Goal: Complete application form: Complete application form

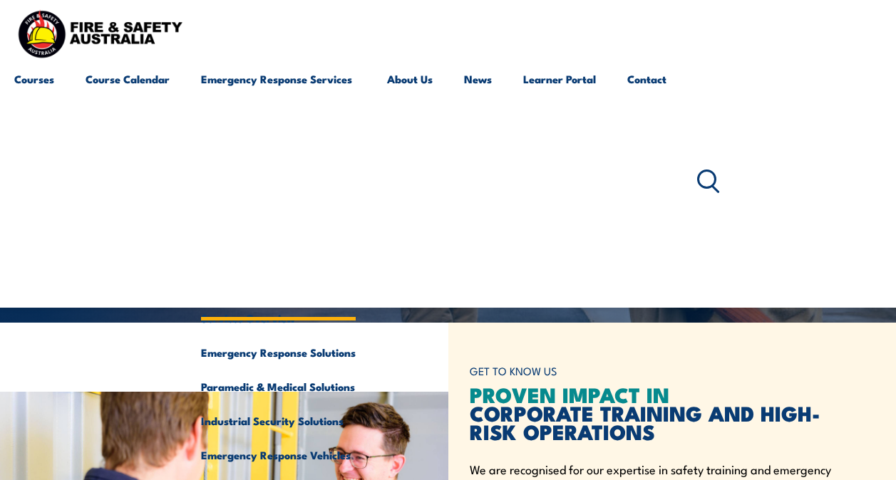
scroll to position [285, 0]
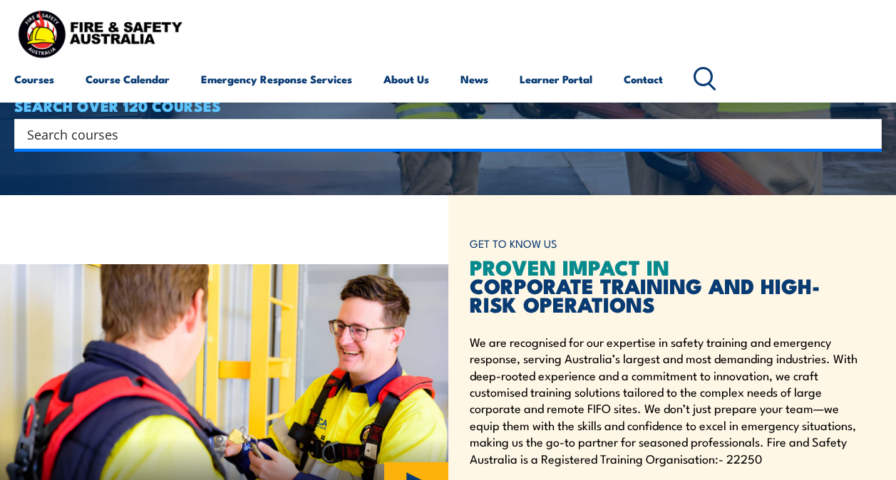
click at [72, 145] on div "Search" at bounding box center [447, 134] width 867 height 30
click at [72, 137] on input "Search input" at bounding box center [438, 133] width 823 height 21
type input "cpr"
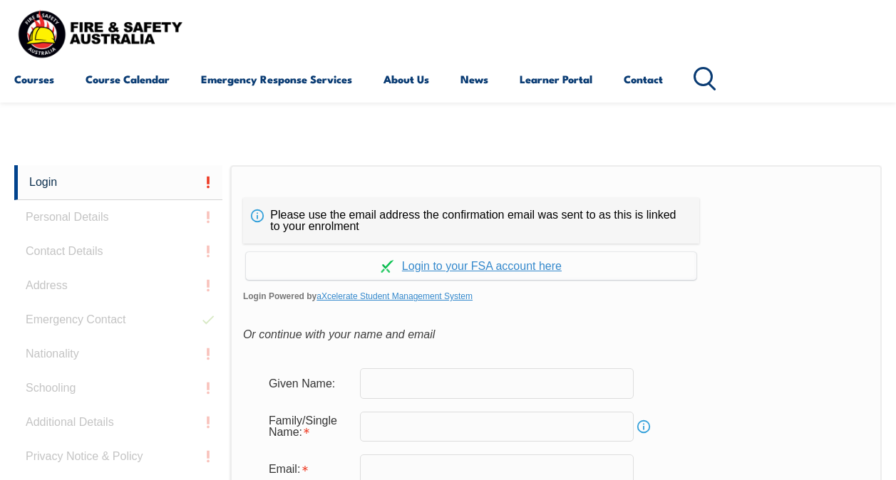
scroll to position [266, 0]
click at [388, 381] on input "text" at bounding box center [497, 383] width 274 height 30
click at [800, 328] on div "Or continue with your name and email" at bounding box center [556, 334] width 626 height 21
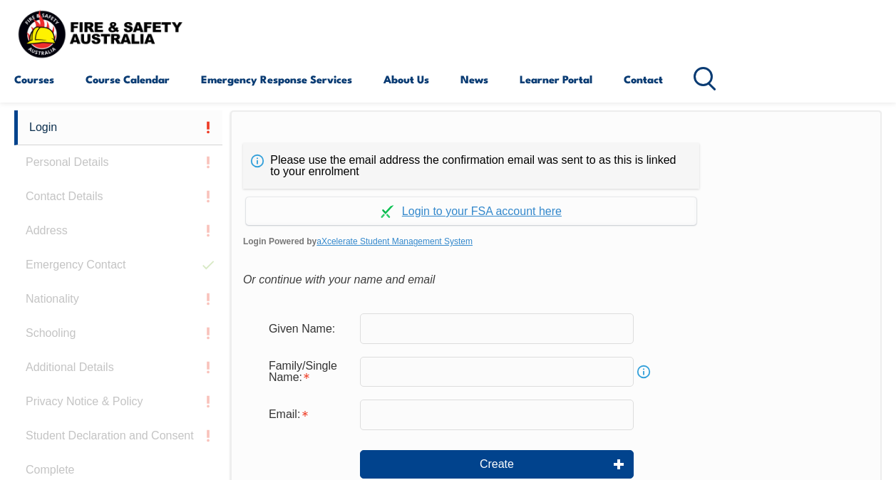
scroll to position [356, 0]
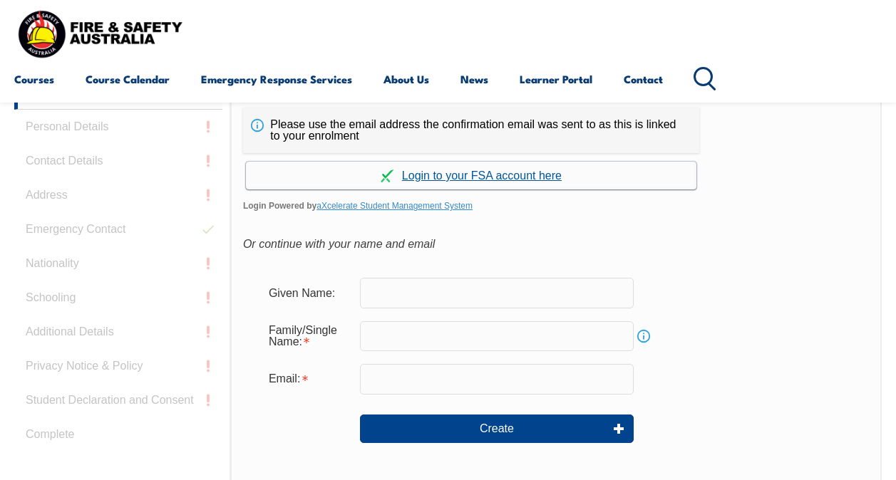
click at [470, 175] on link "Continue with aXcelerate" at bounding box center [471, 176] width 450 height 28
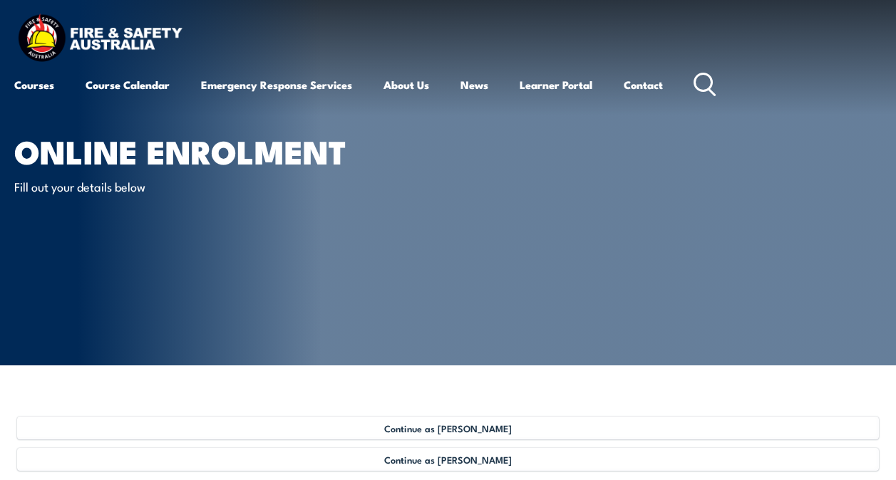
scroll to position [143, 0]
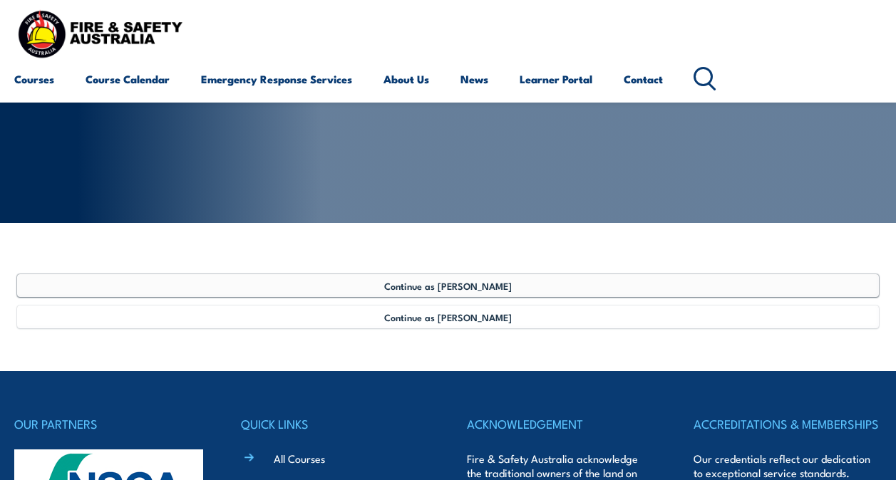
click at [413, 282] on span "Continue as Christopher Sabatini" at bounding box center [448, 285] width 128 height 11
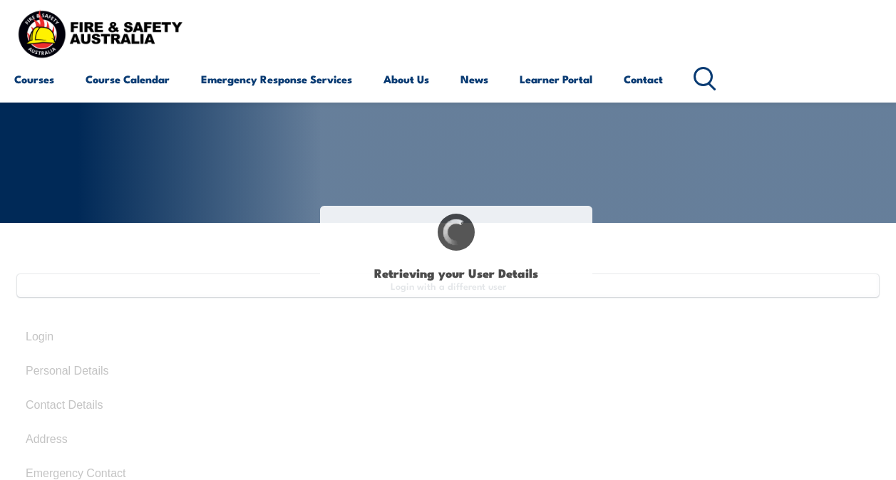
select select "Mr"
type input "Christopher"
type input "chris"
type input "Carlo"
type input "Sabatini"
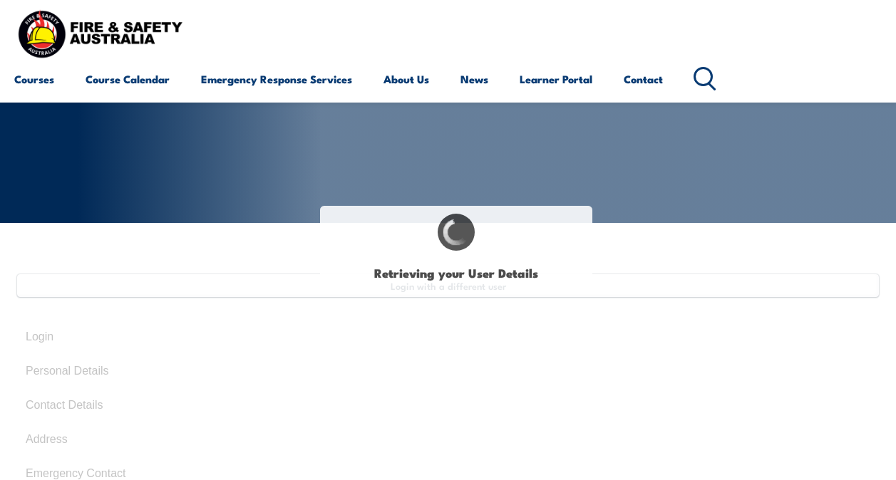
type input "March 6, 1988"
type input "EWR8SDJYPK"
select select "M"
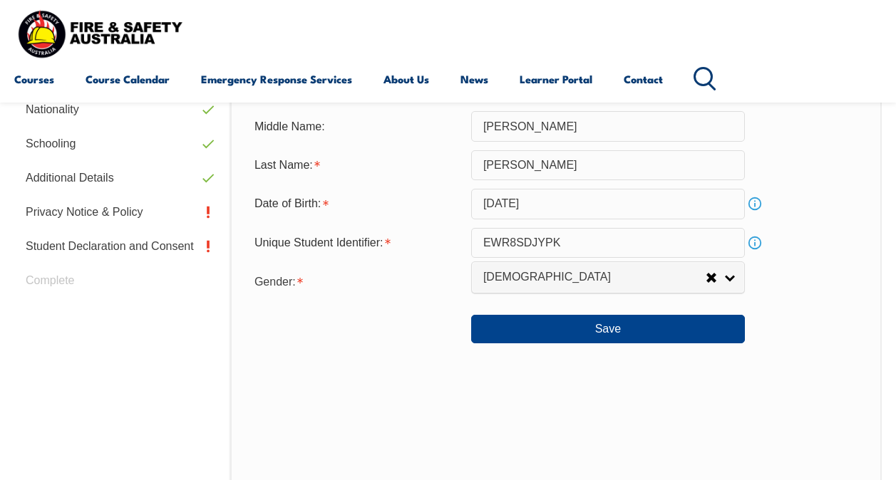
scroll to position [559, 0]
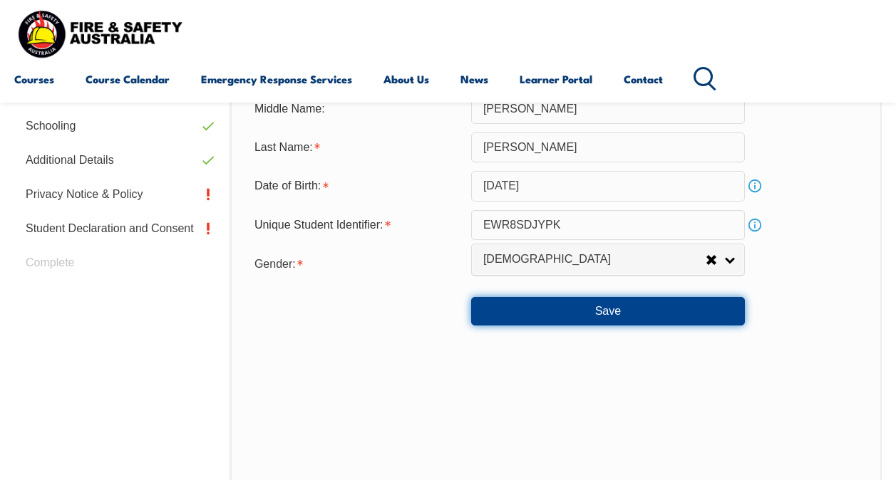
click at [641, 313] on button "Save" at bounding box center [608, 311] width 274 height 29
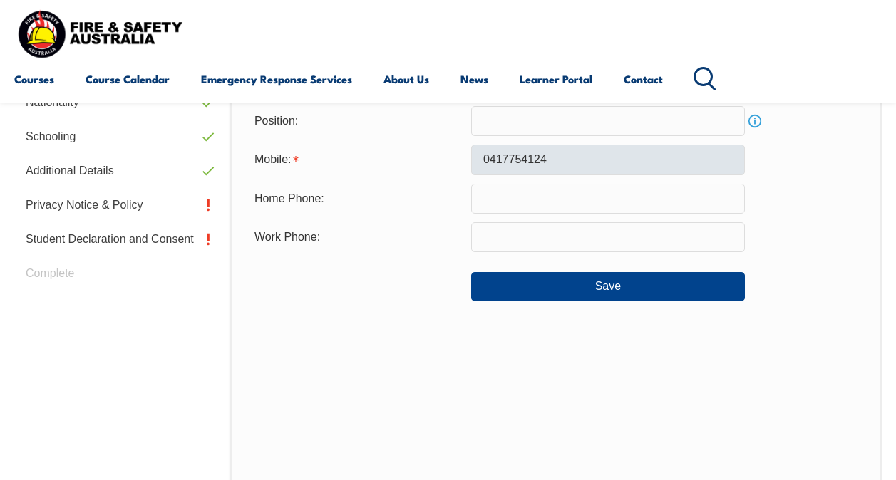
scroll to position [631, 0]
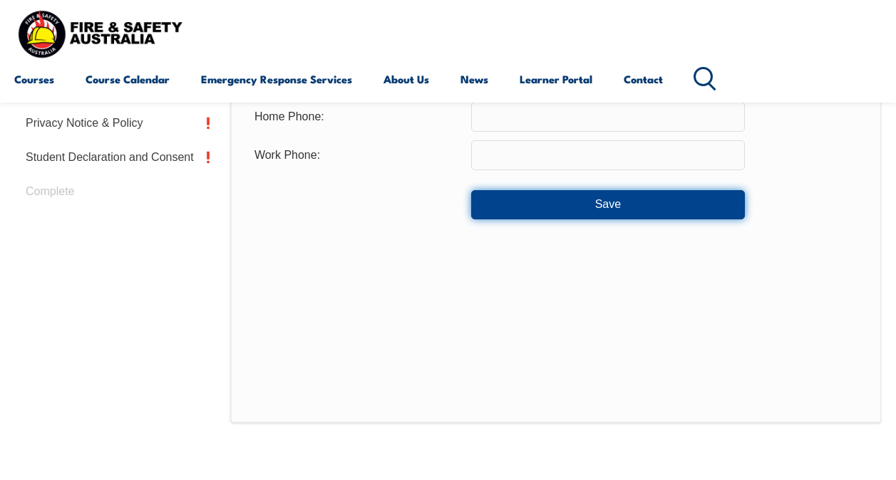
click at [567, 217] on button "Save" at bounding box center [608, 204] width 274 height 29
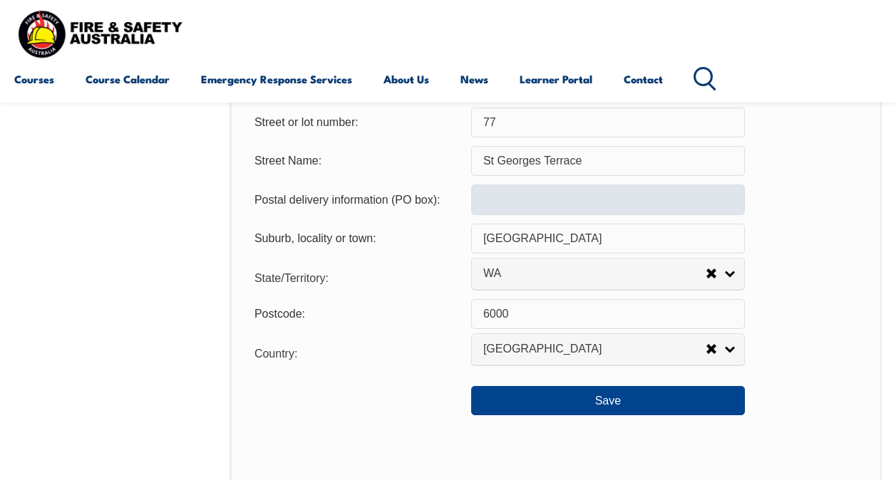
scroll to position [987, 0]
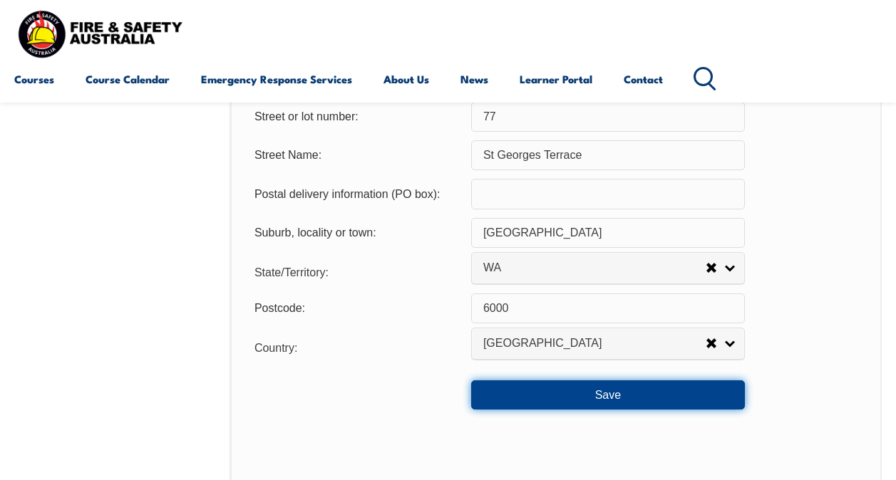
click at [600, 404] on button "Save" at bounding box center [608, 395] width 274 height 29
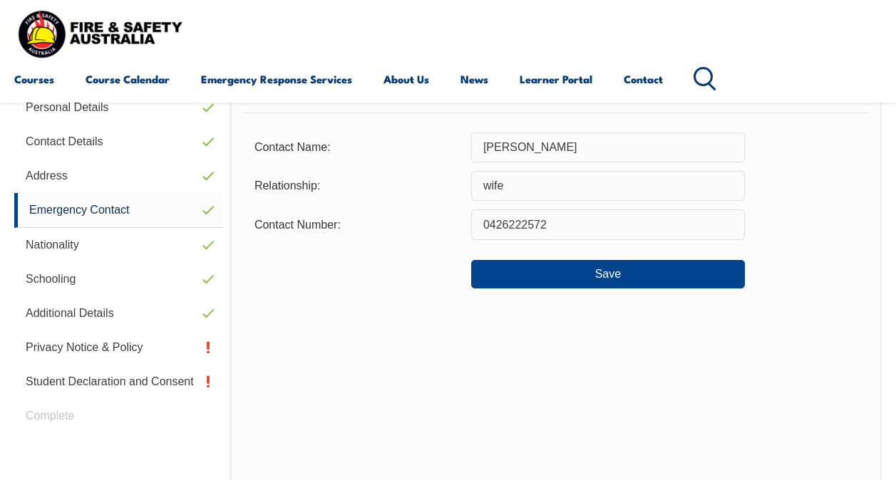
scroll to position [346, 0]
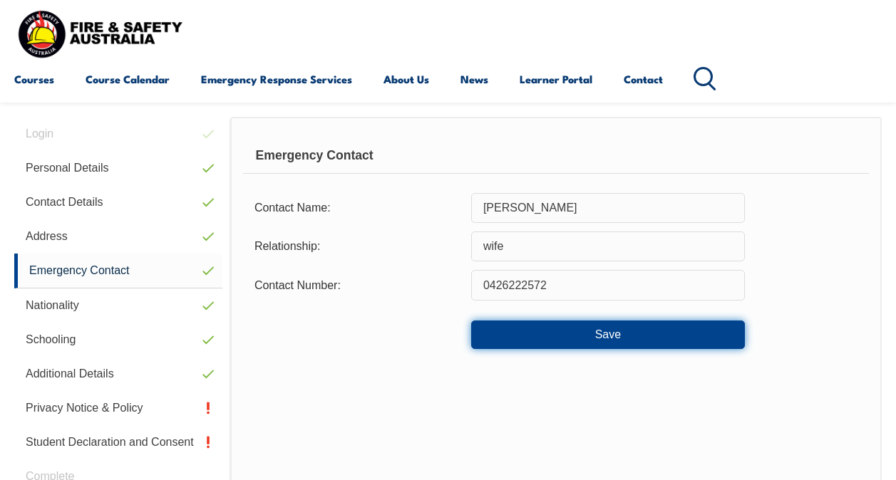
click at [644, 346] on button "Save" at bounding box center [608, 335] width 274 height 29
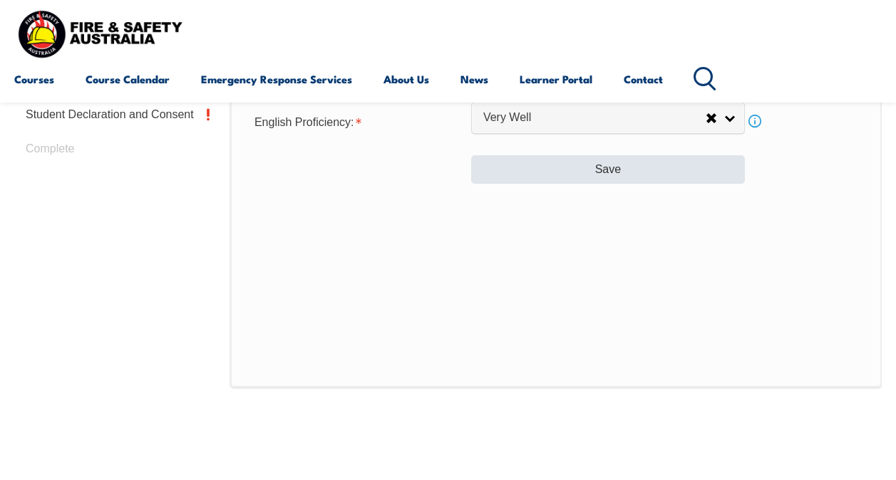
scroll to position [631, 0]
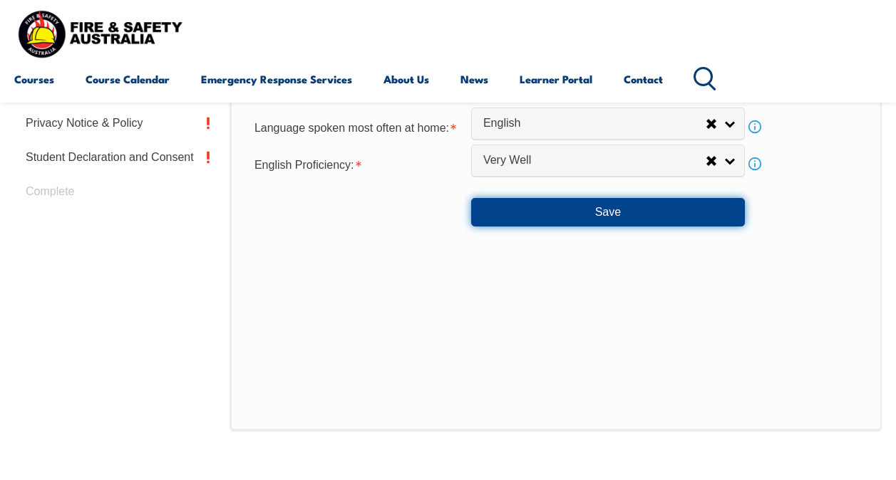
click at [592, 226] on button "Save" at bounding box center [608, 212] width 274 height 29
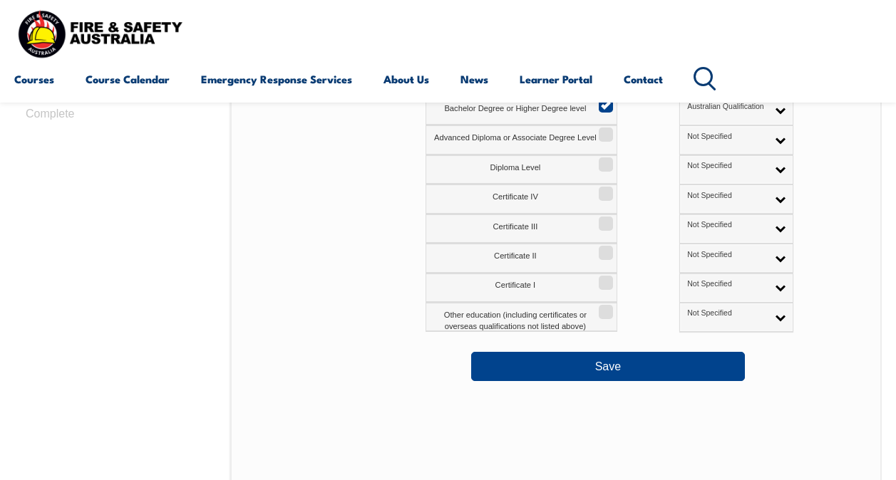
scroll to position [702, 0]
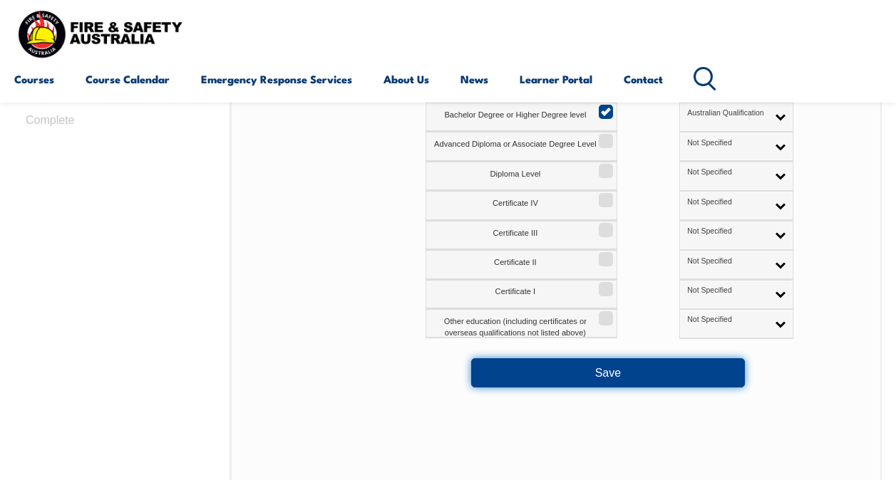
click at [597, 382] on button "Save" at bounding box center [608, 372] width 274 height 29
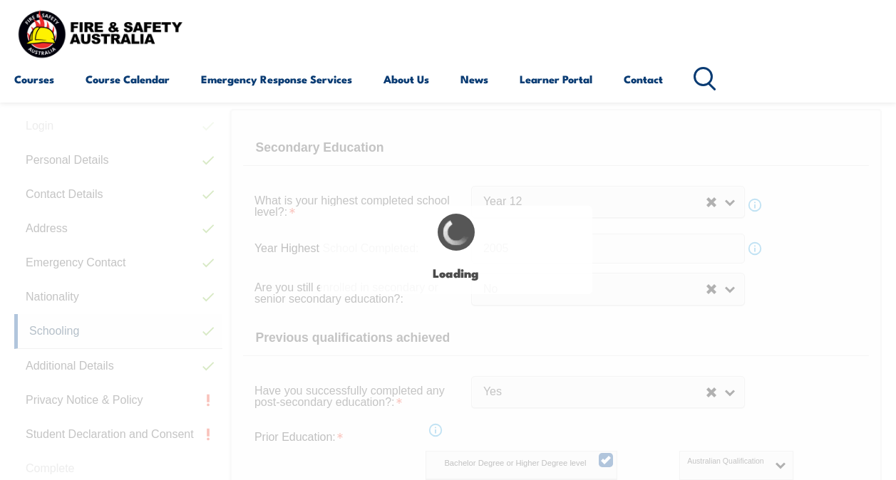
scroll to position [346, 0]
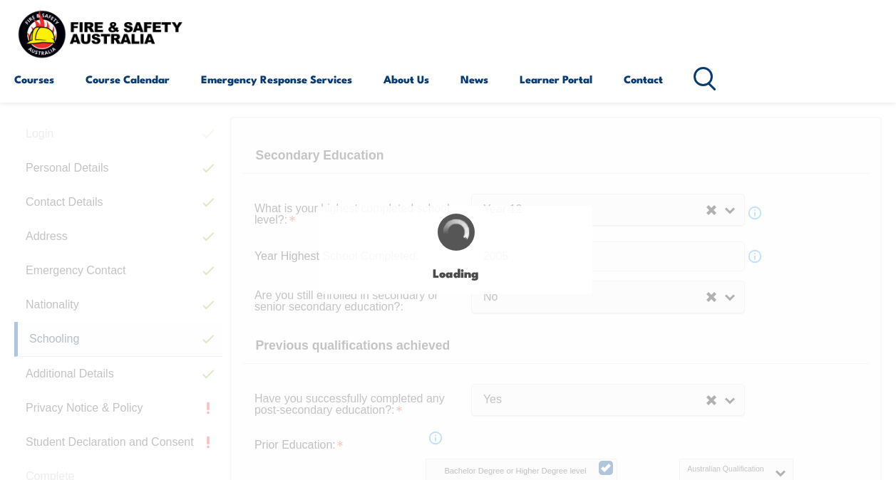
select select "false"
select select
select select "false"
select select "true"
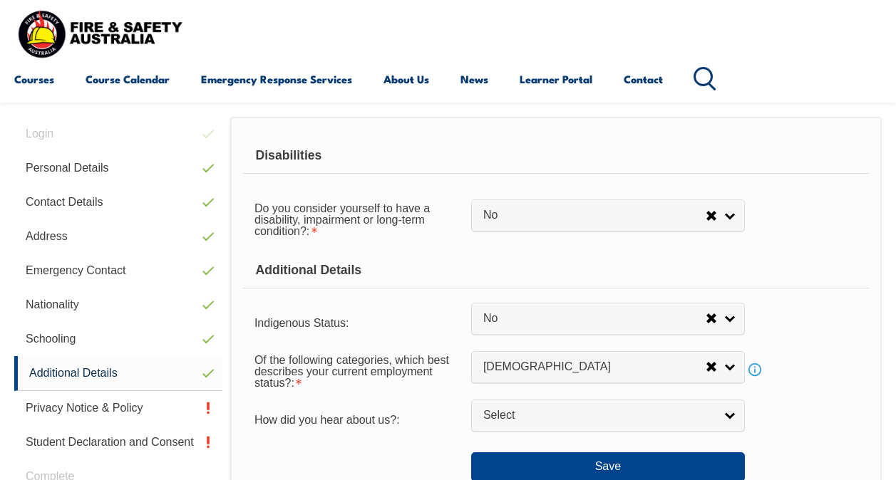
scroll to position [417, 0]
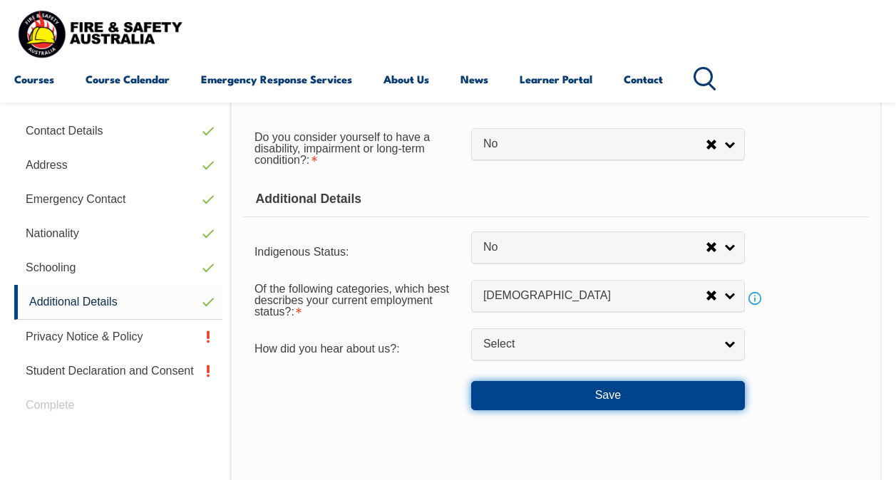
click at [582, 396] on button "Save" at bounding box center [608, 395] width 274 height 29
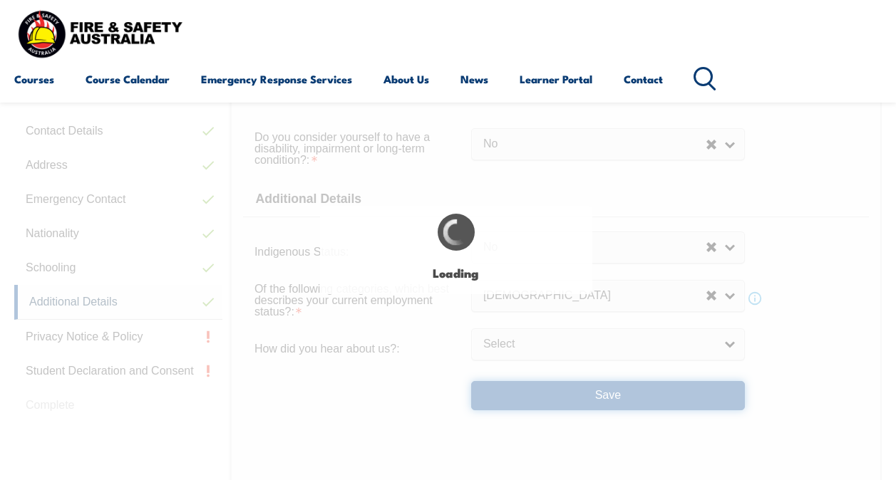
select select "false"
select select
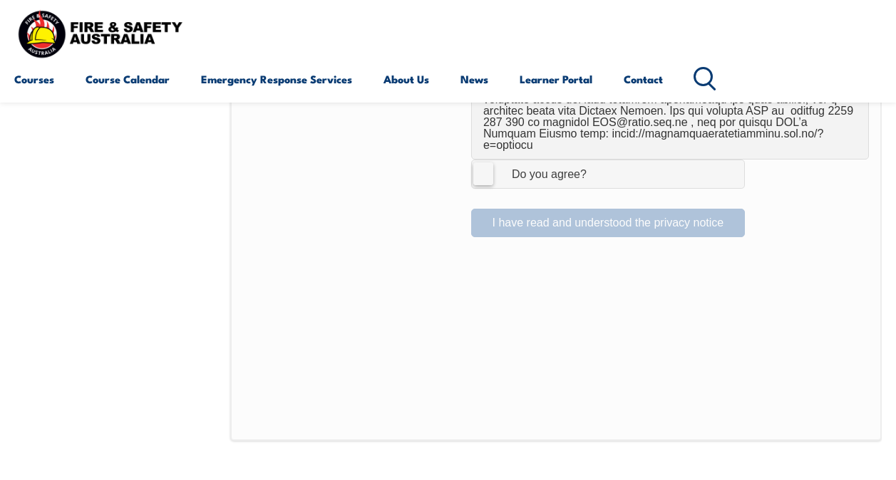
scroll to position [1061, 0]
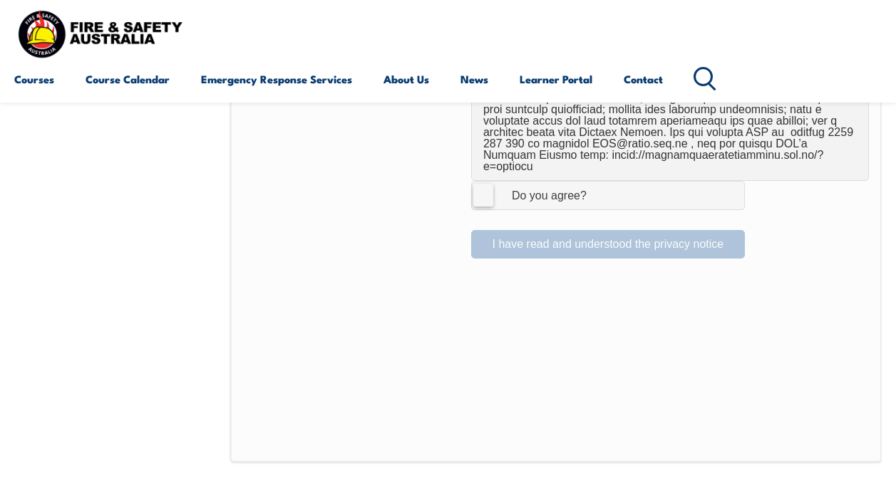
click at [482, 181] on label "I Agree Do you agree?" at bounding box center [608, 195] width 274 height 29
click at [598, 182] on input "I Agree Do you agree?" at bounding box center [610, 195] width 24 height 27
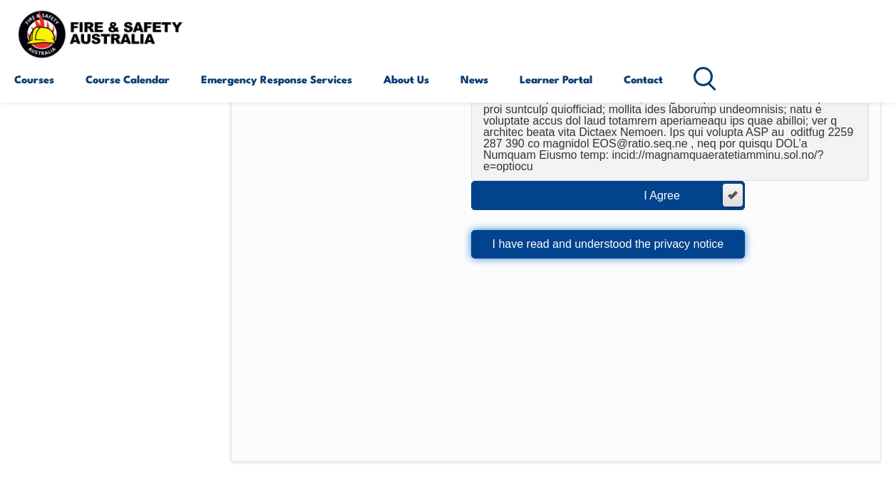
click at [522, 230] on button "I have read and understood the privacy notice" at bounding box center [608, 244] width 274 height 29
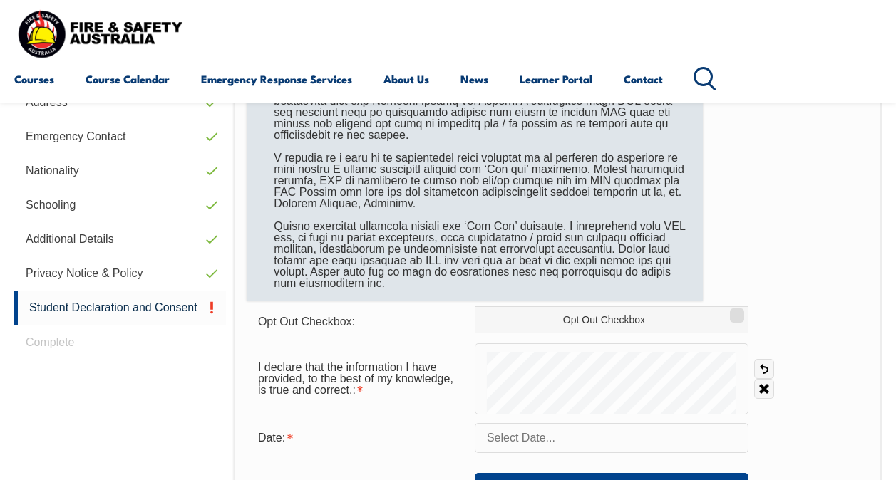
scroll to position [488, 0]
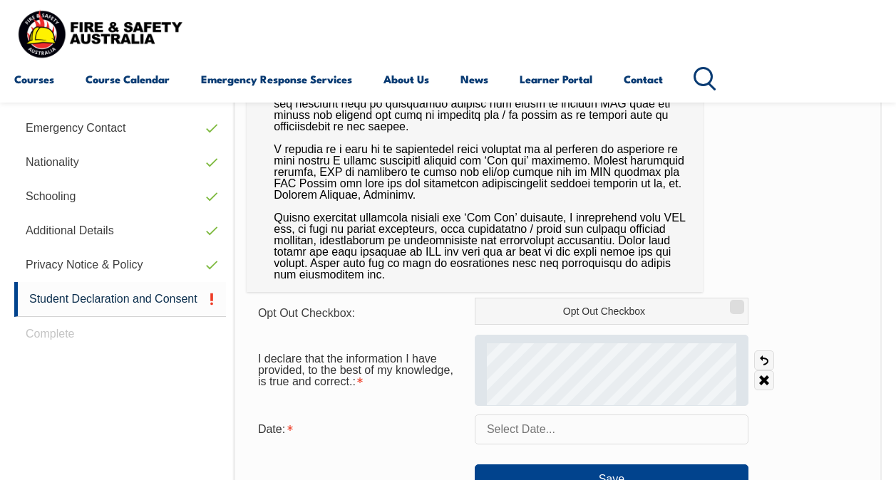
click at [596, 356] on div at bounding box center [612, 370] width 274 height 71
click at [652, 358] on div at bounding box center [612, 370] width 274 height 71
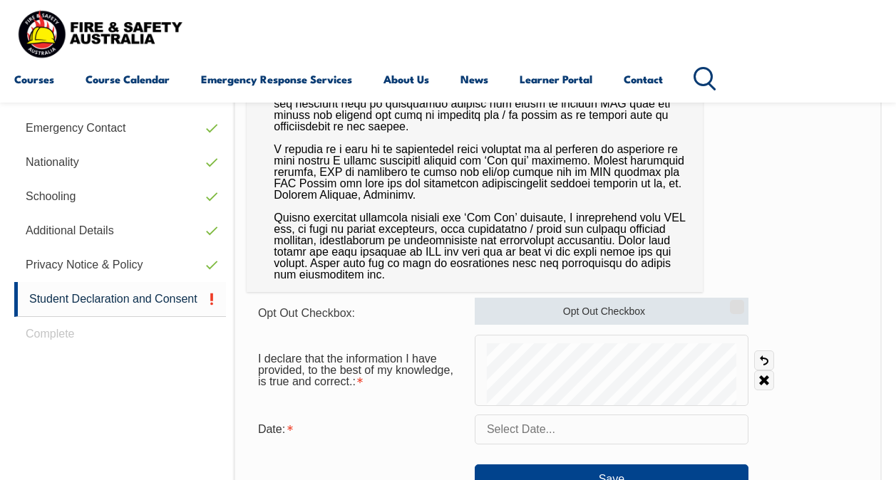
click at [653, 302] on label "Opt Out Checkbox" at bounding box center [612, 311] width 274 height 27
click at [731, 302] on input "Opt Out Checkbox" at bounding box center [735, 301] width 9 height 1
checkbox input "true"
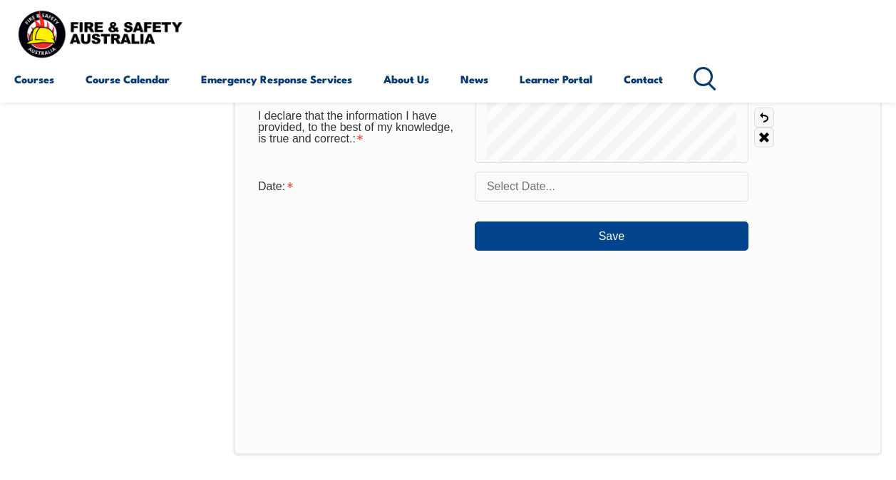
scroll to position [773, 0]
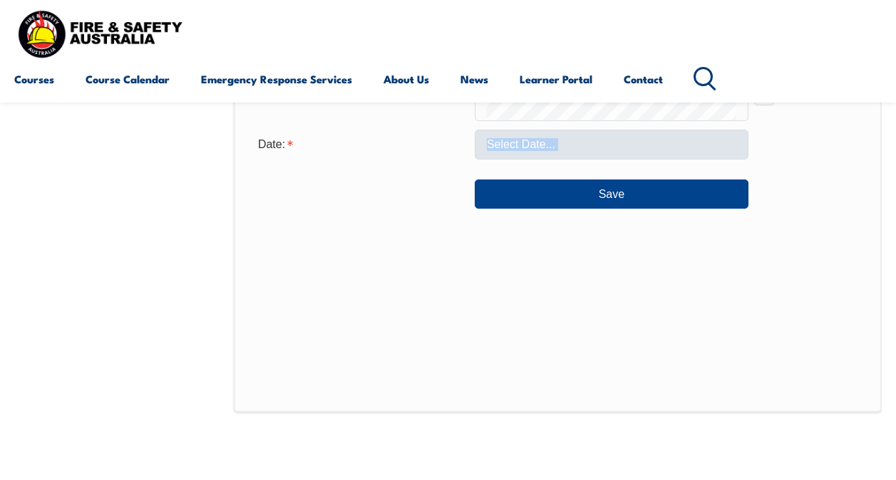
click at [526, 160] on form "Opt Out Checkbox: Opt Out Checkbox I declare that the information I have provid…" at bounding box center [558, 111] width 622 height 196
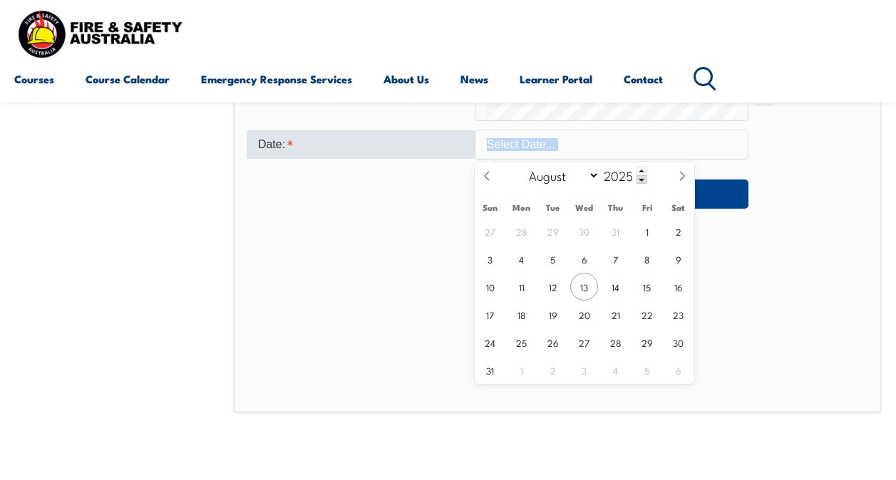
drag, startPoint x: 526, startPoint y: 160, endPoint x: 655, endPoint y: 145, distance: 129.9
click at [655, 145] on input "text" at bounding box center [612, 145] width 274 height 30
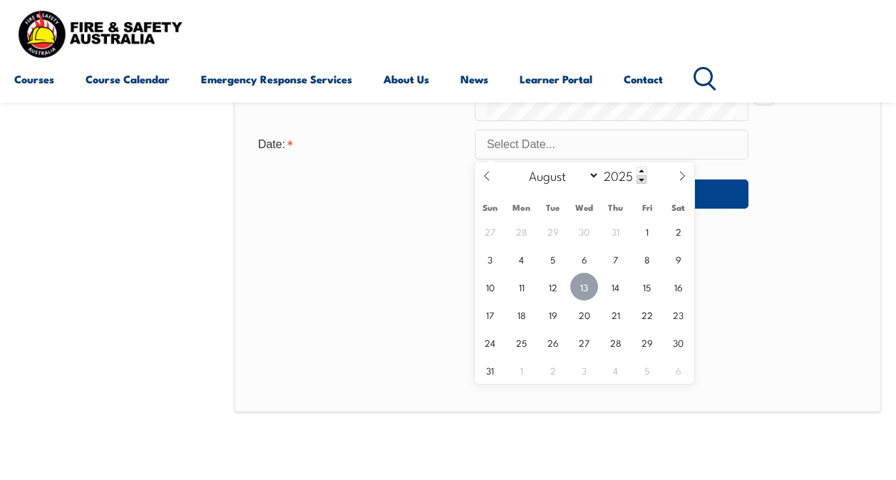
click at [574, 288] on span "13" at bounding box center [584, 287] width 28 height 28
type input "August 13, 2025"
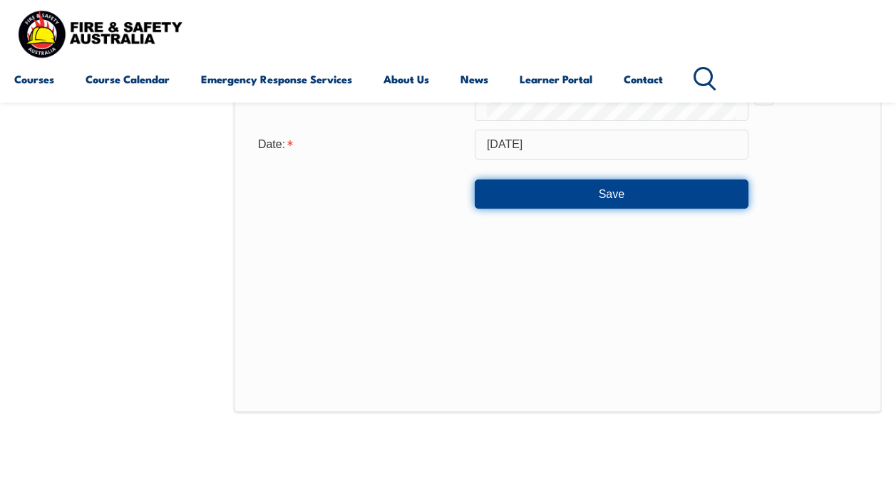
click at [547, 197] on button "Save" at bounding box center [612, 194] width 274 height 29
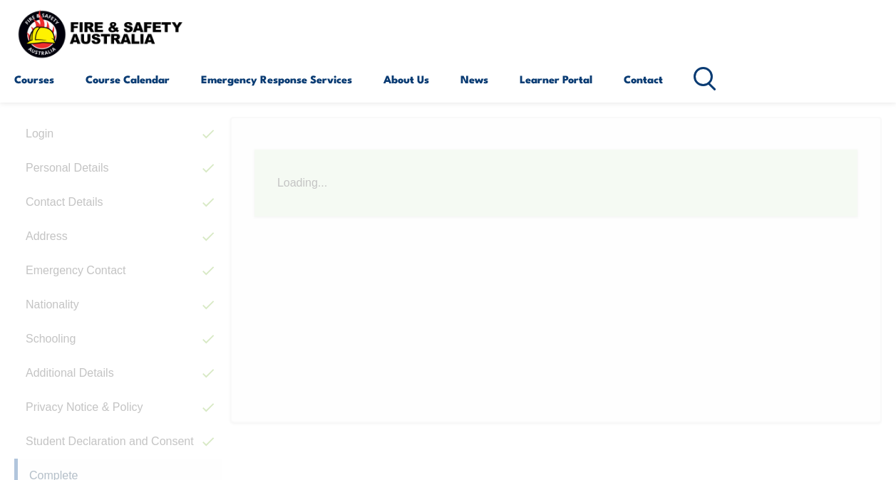
scroll to position [346, 0]
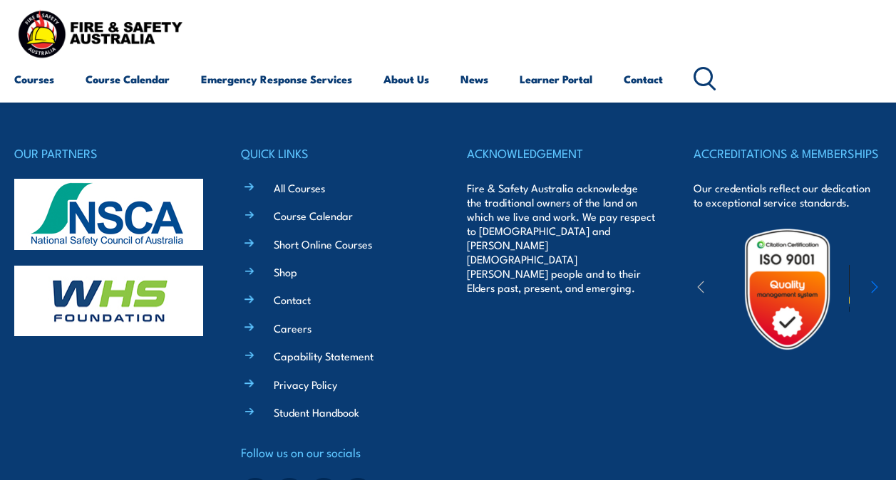
scroll to position [332, 0]
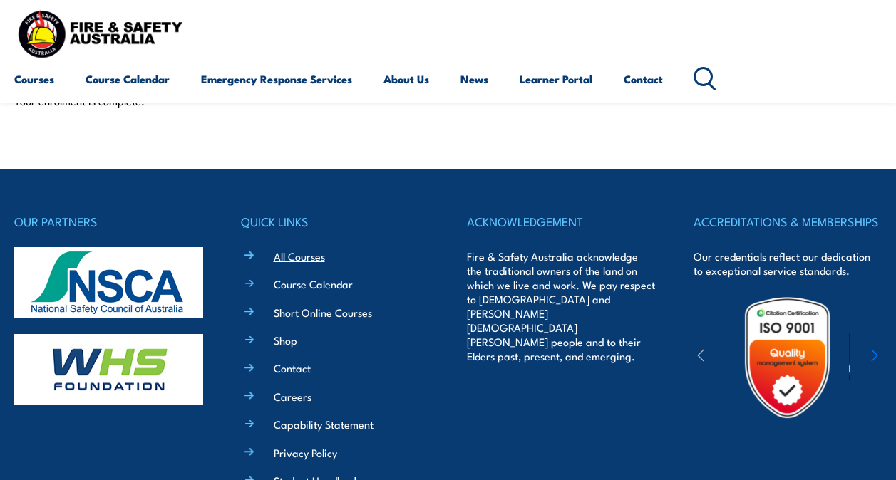
click at [295, 257] on link "All Courses" at bounding box center [299, 256] width 51 height 15
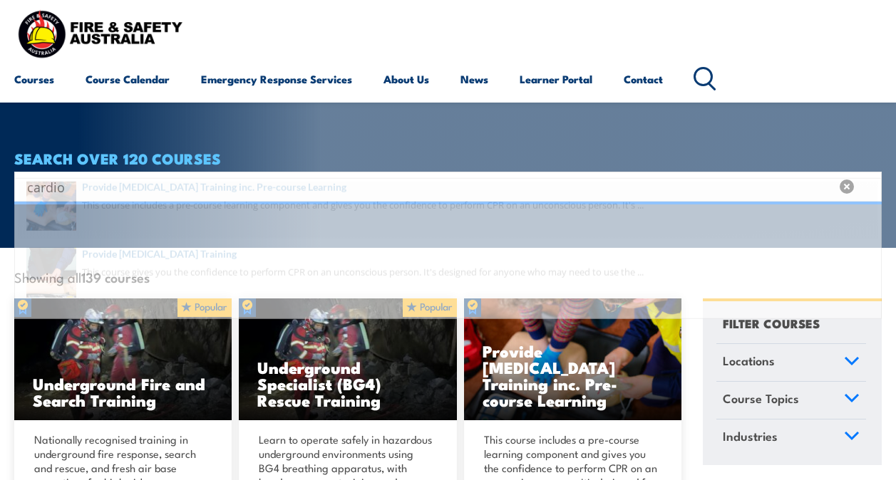
type input "cardio"
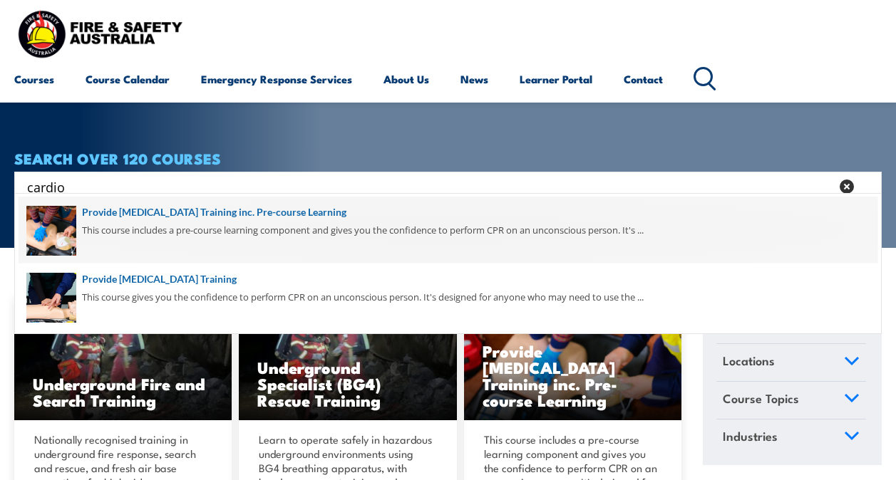
click at [222, 218] on span at bounding box center [448, 230] width 859 height 67
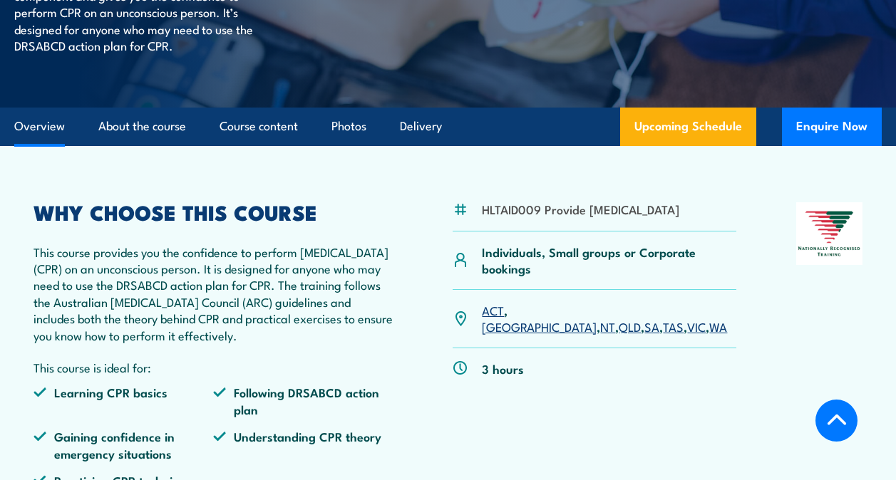
scroll to position [356, 0]
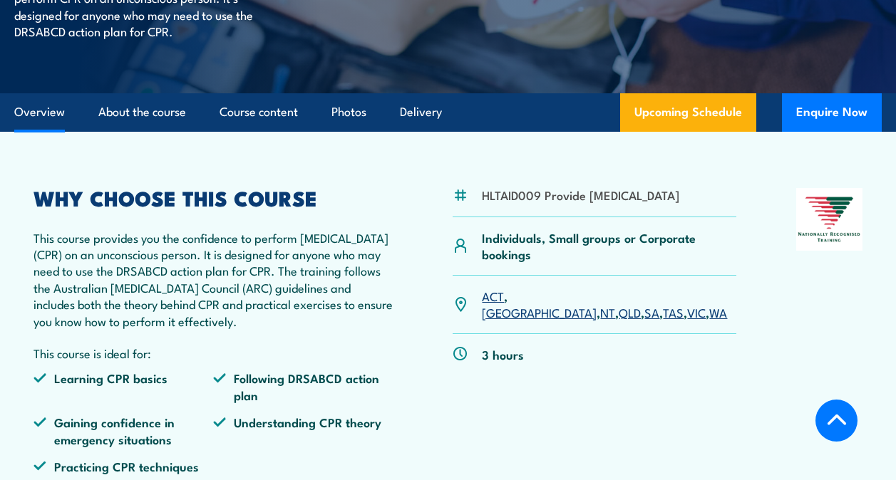
click at [709, 321] on link "WA" at bounding box center [718, 312] width 18 height 17
